Goal: Find contact information: Find contact information

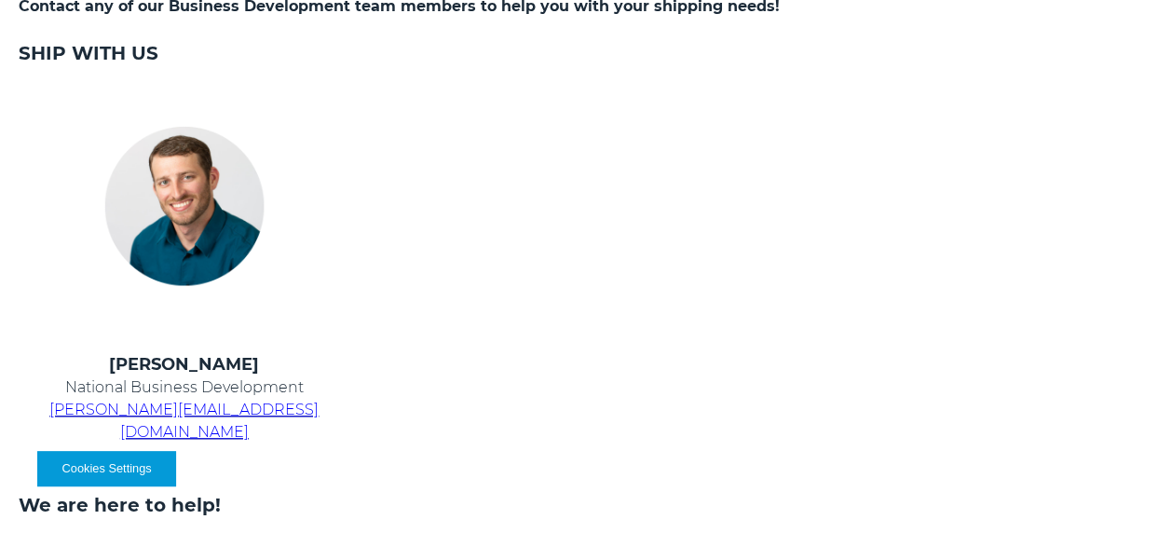
scroll to position [633, 0]
